Goal: Transaction & Acquisition: Purchase product/service

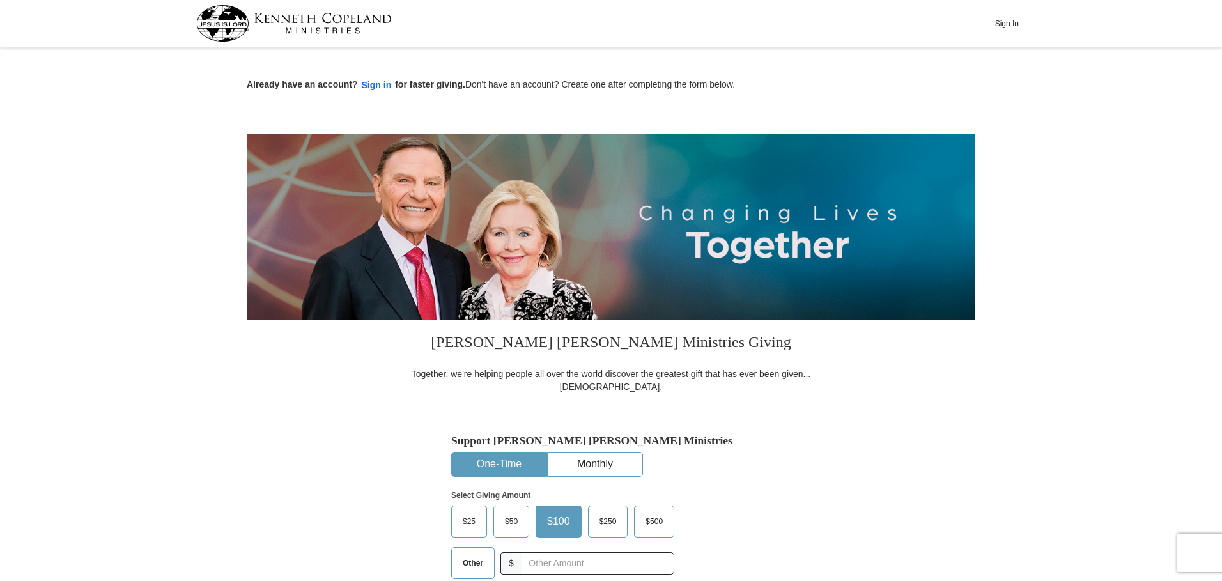
scroll to position [77, 0]
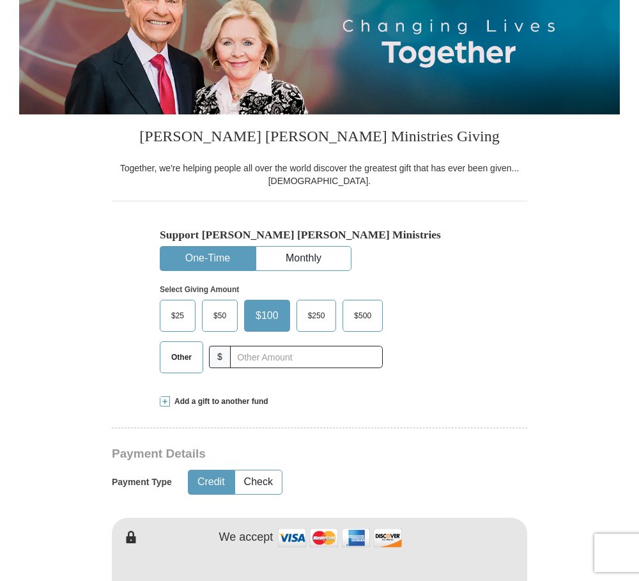
scroll to position [0, 0]
